Goal: Find specific page/section: Find specific page/section

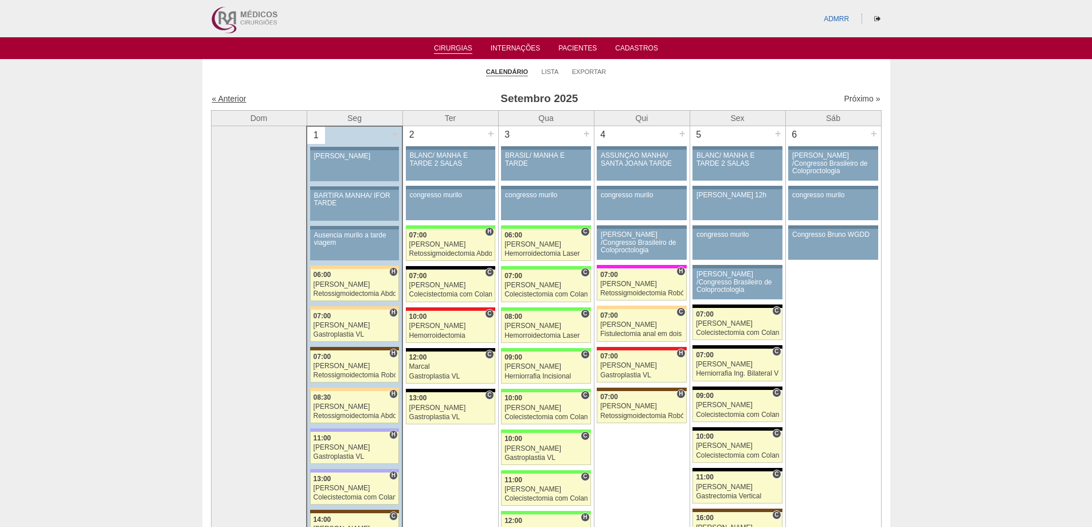
click at [227, 96] on link "« Anterior" at bounding box center [229, 98] width 34 height 9
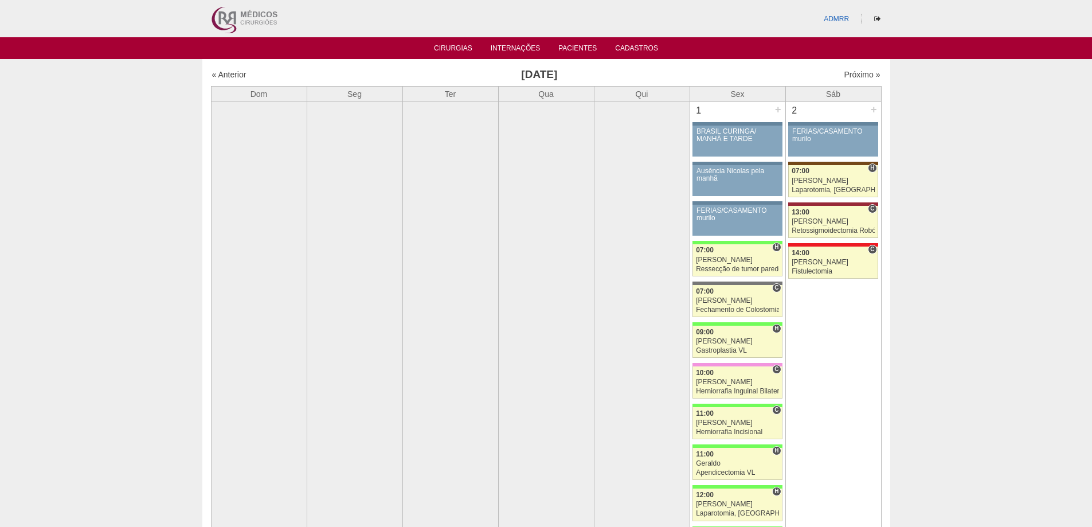
click at [578, 48] on link "Pacientes" at bounding box center [577, 49] width 38 height 10
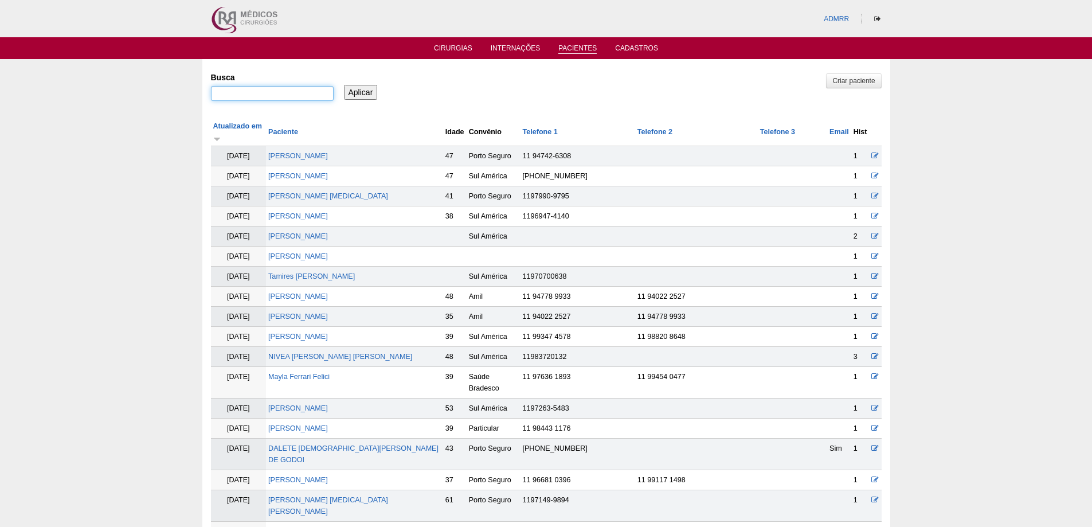
click at [255, 92] on input "Busca" at bounding box center [272, 93] width 123 height 15
type input ""JENNIFER""
click at [365, 89] on input "Aplicar" at bounding box center [361, 92] width 34 height 15
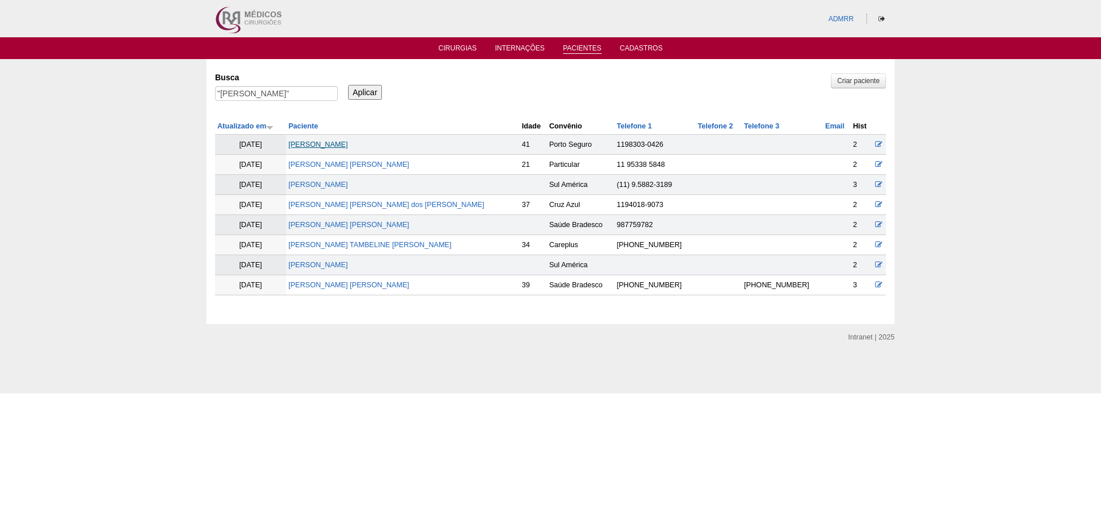
click at [319, 145] on link "Jennifer Colucci" at bounding box center [318, 144] width 60 height 8
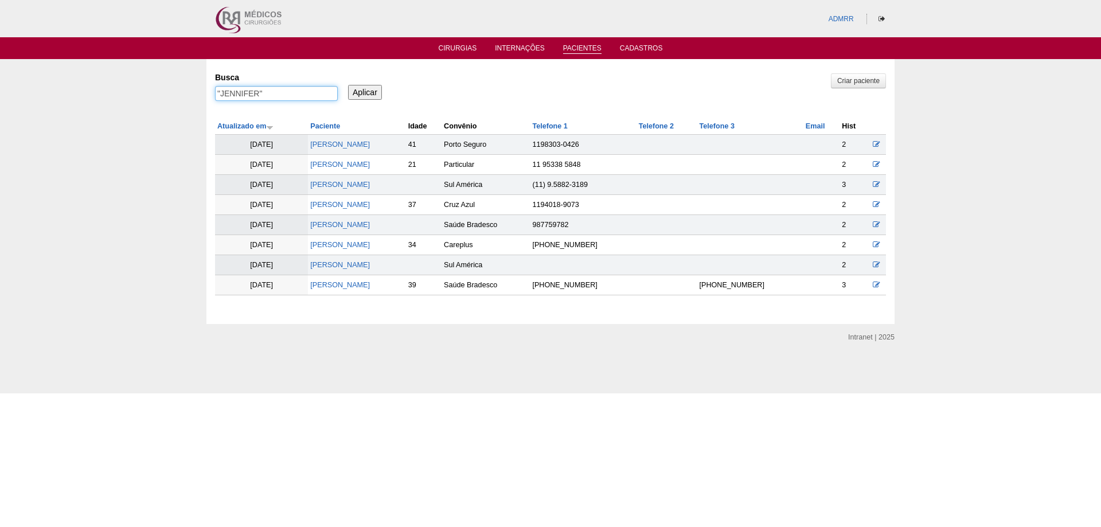
drag, startPoint x: 300, startPoint y: 93, endPoint x: 62, endPoint y: 99, distance: 237.4
click at [62, 99] on div "Pacientes Criar paciente Busca "JENNIFER" Aplicar Atualizado em Paciente Idade" at bounding box center [550, 191] width 1101 height 265
type input ""cassia""
click at [348, 85] on input "Aplicar" at bounding box center [365, 92] width 34 height 15
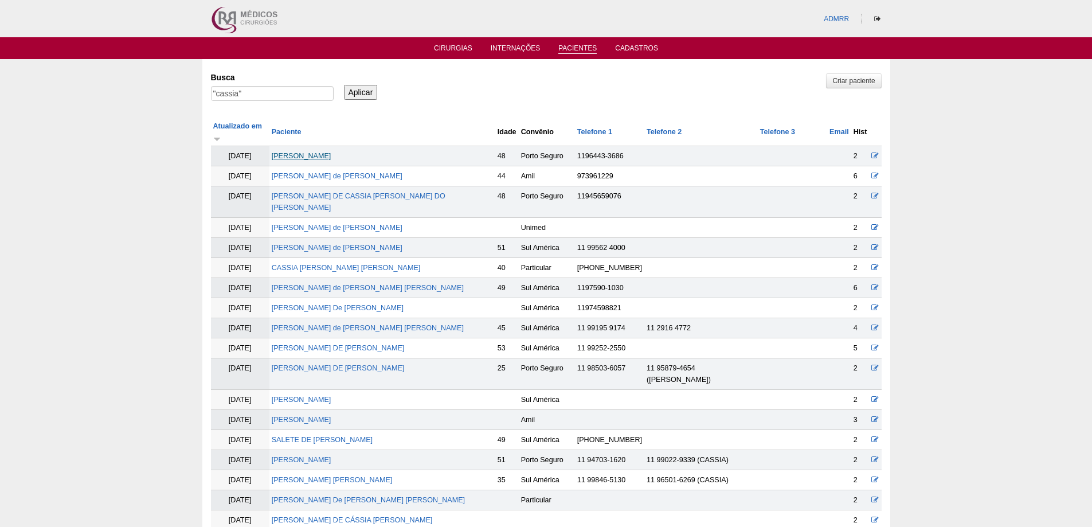
click at [331, 152] on link "[PERSON_NAME]" at bounding box center [302, 156] width 60 height 8
